Goal: Transaction & Acquisition: Download file/media

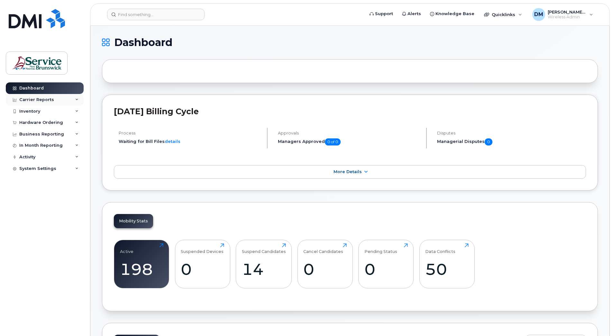
click at [54, 101] on div "Carrier Reports" at bounding box center [45, 100] width 78 height 12
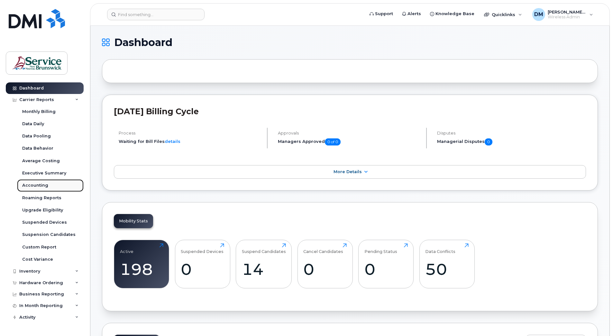
click at [35, 187] on div "Accounting" at bounding box center [35, 185] width 26 height 6
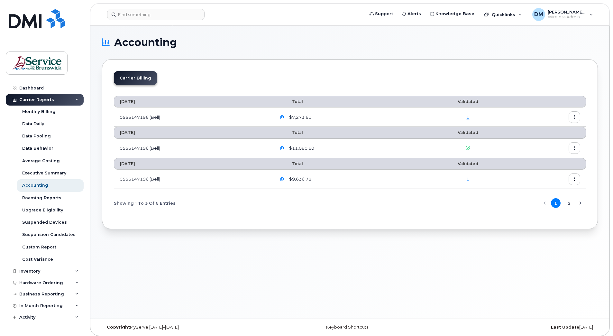
click at [282, 180] on icon "button" at bounding box center [282, 179] width 4 height 4
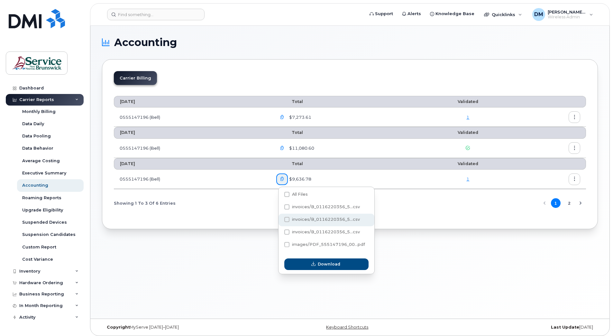
click at [286, 220] on span at bounding box center [287, 219] width 5 height 5
click at [280, 220] on input "invoices/B_0116220356_5...csv" at bounding box center [278, 219] width 3 height 3
checkbox input "true"
click at [313, 264] on icon "button" at bounding box center [314, 264] width 4 height 4
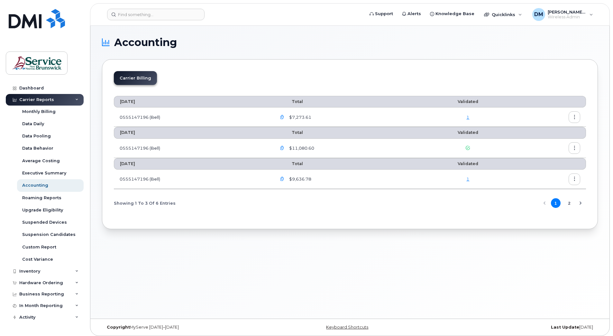
click at [283, 179] on icon "button" at bounding box center [282, 179] width 4 height 4
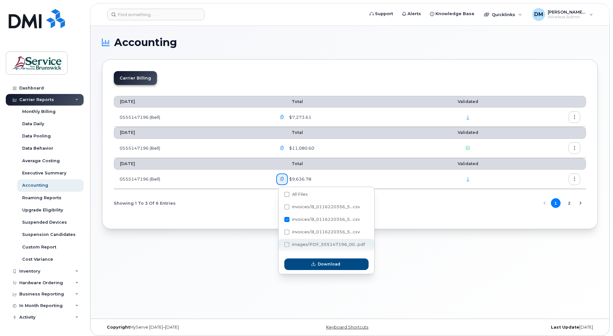
click at [286, 246] on span at bounding box center [287, 244] width 5 height 5
click at [280, 246] on input "images/PDF_555147196_00...pdf" at bounding box center [278, 244] width 3 height 3
checkbox input "true"
click at [336, 263] on span "Download" at bounding box center [329, 264] width 23 height 6
